Goal: Task Accomplishment & Management: Manage account settings

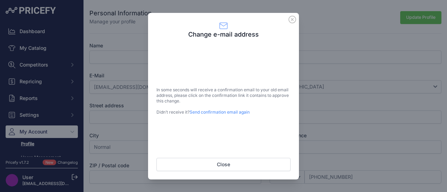
click at [226, 172] on div "Change e-mail address In some seconds will receive a confirmation email to your…" at bounding box center [223, 96] width 151 height 167
click at [223, 167] on button "Close" at bounding box center [223, 164] width 134 height 13
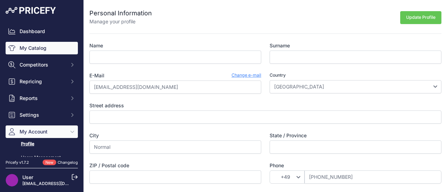
click at [50, 46] on link "My Catalog" at bounding box center [42, 48] width 72 height 13
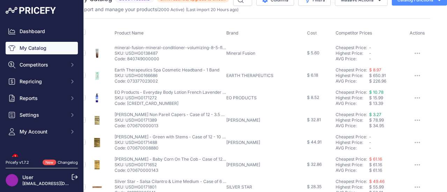
scroll to position [0, 17]
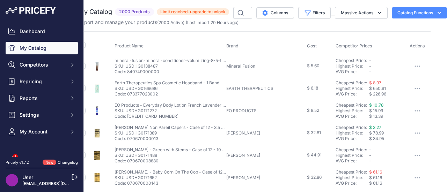
click at [410, 86] on button "button" at bounding box center [417, 89] width 14 height 10
click at [410, 85] on button "button" at bounding box center [417, 89] width 14 height 10
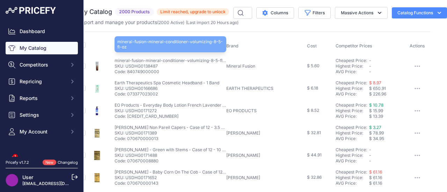
drag, startPoint x: 107, startPoint y: 59, endPoint x: 200, endPoint y: 61, distance: 92.9
click at [200, 61] on p "mineral-fusion-mineral-conditioner-volumizing-8-5-fl-oz" at bounding box center [171, 61] width 112 height 6
copy p "mineral-fusion-mineral-conditioner-volumizing"
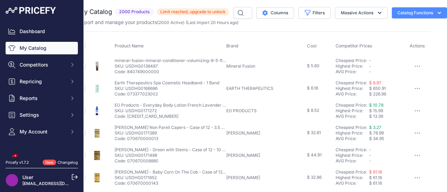
click at [271, 40] on th "Brand" at bounding box center [265, 45] width 81 height 17
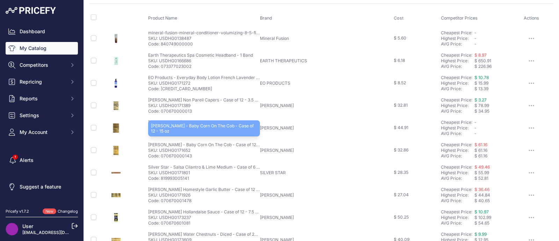
scroll to position [0, 0]
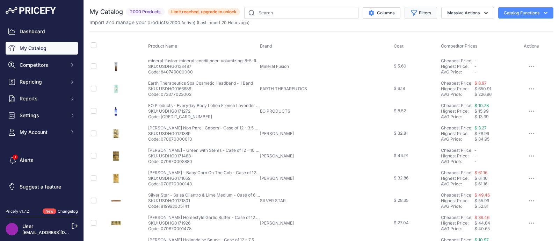
click at [407, 18] on button "Filters" at bounding box center [420, 13] width 32 height 12
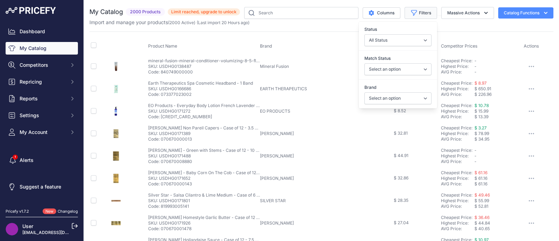
click at [410, 14] on button "Filters" at bounding box center [420, 13] width 32 height 12
